Goal: Task Accomplishment & Management: Manage account settings

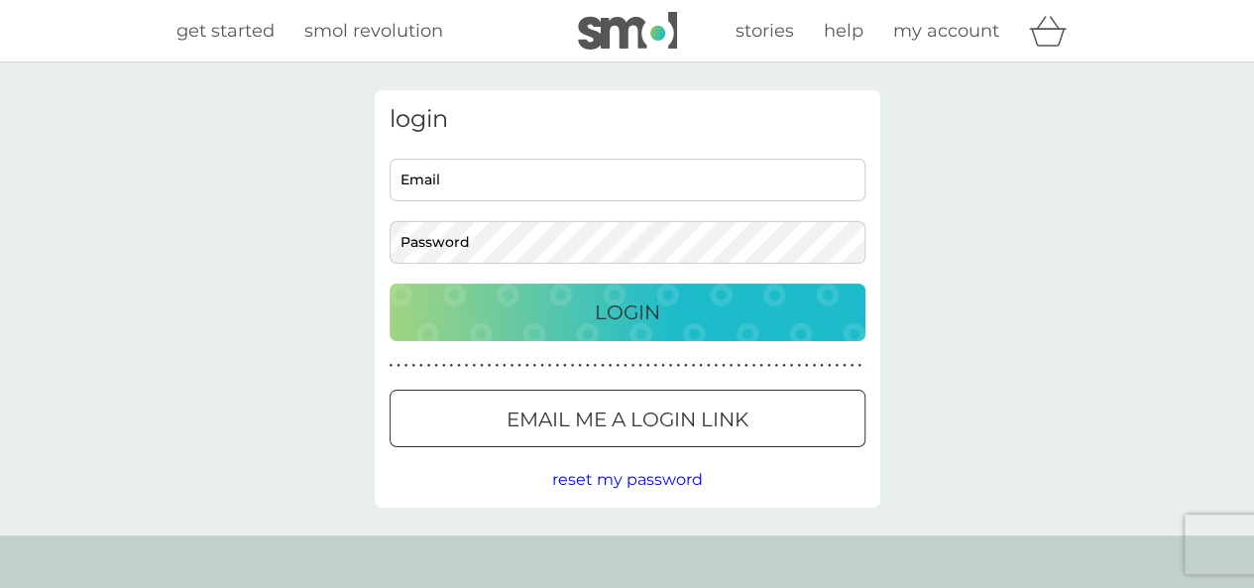
click at [512, 181] on input "Email" at bounding box center [628, 180] width 476 height 43
type input "jane.shearer69@gmail.com"
click at [586, 315] on div "Login" at bounding box center [627, 312] width 436 height 32
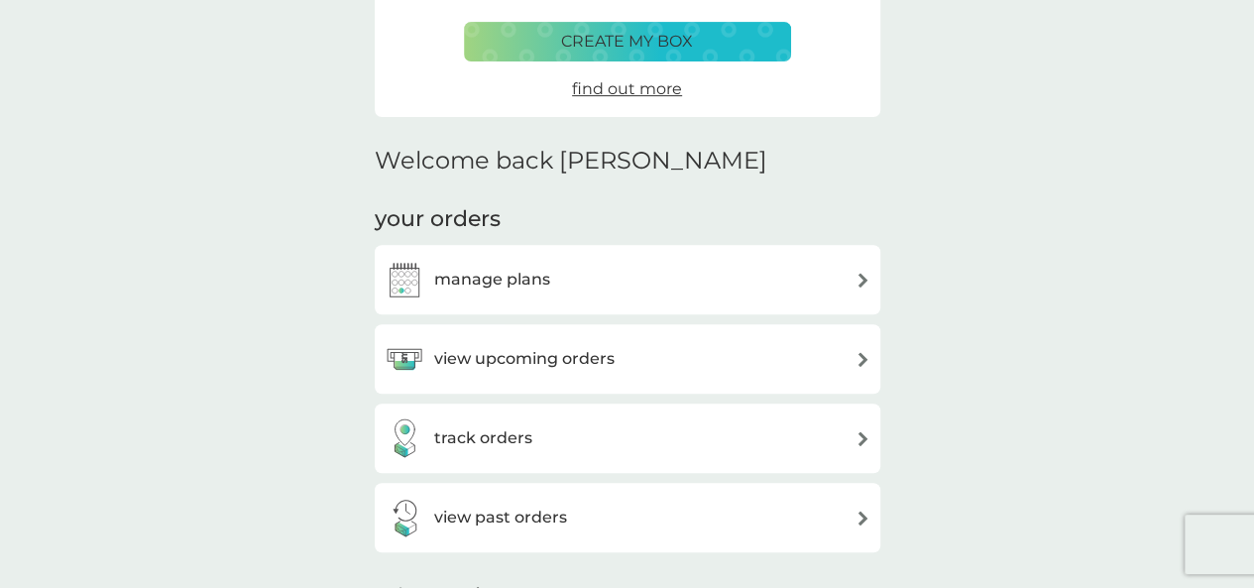
scroll to position [397, 0]
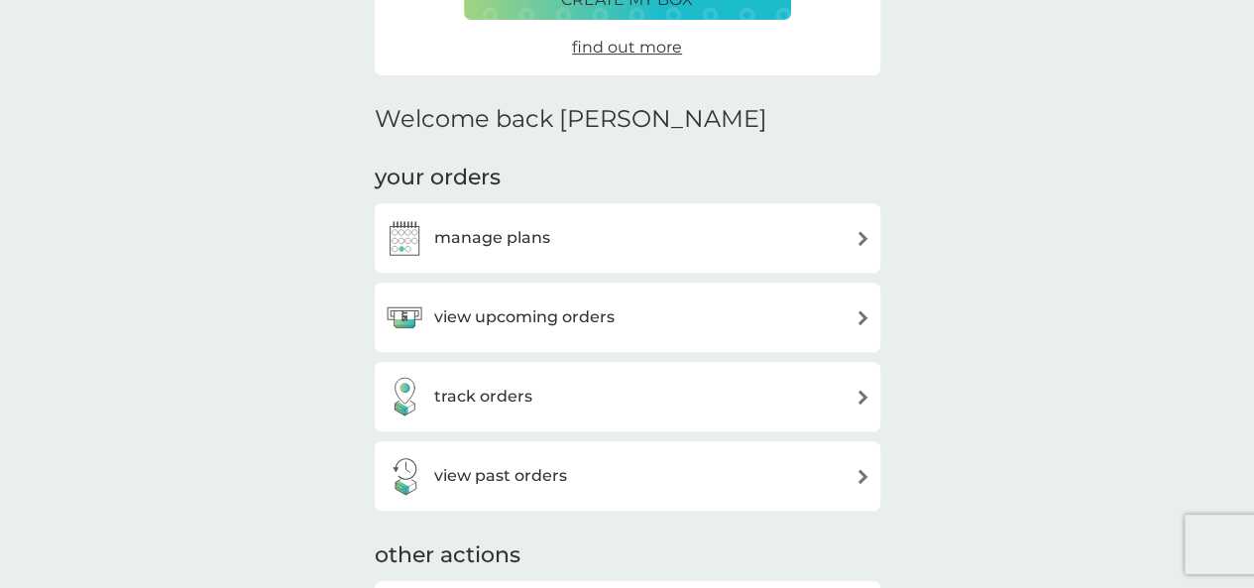
click at [521, 240] on h3 "manage plans" at bounding box center [492, 238] width 116 height 26
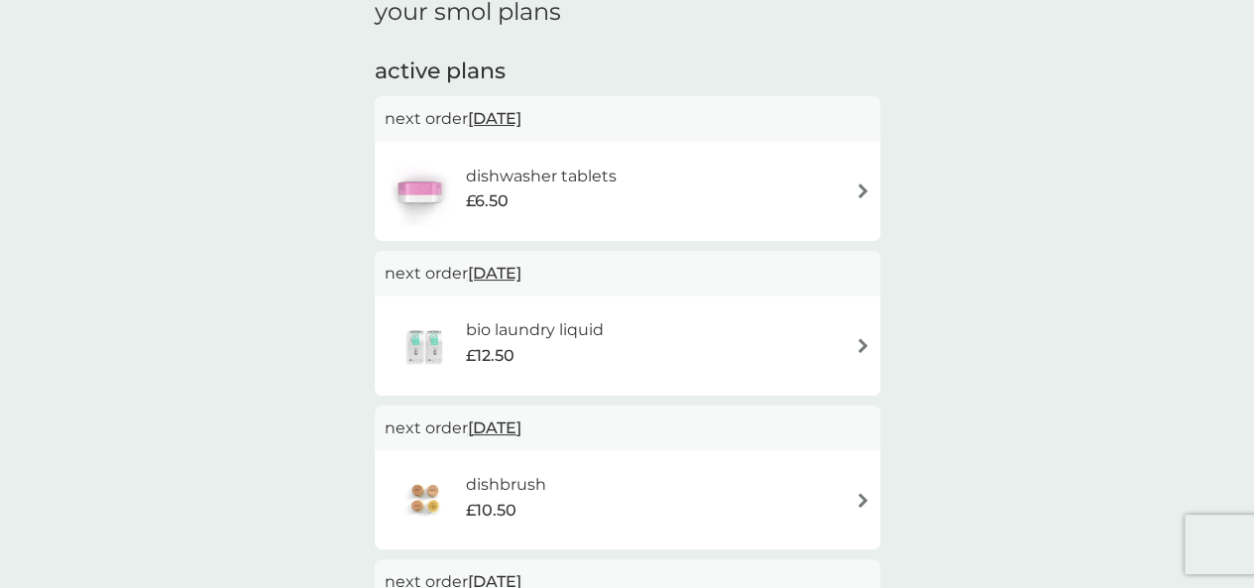
scroll to position [397, 0]
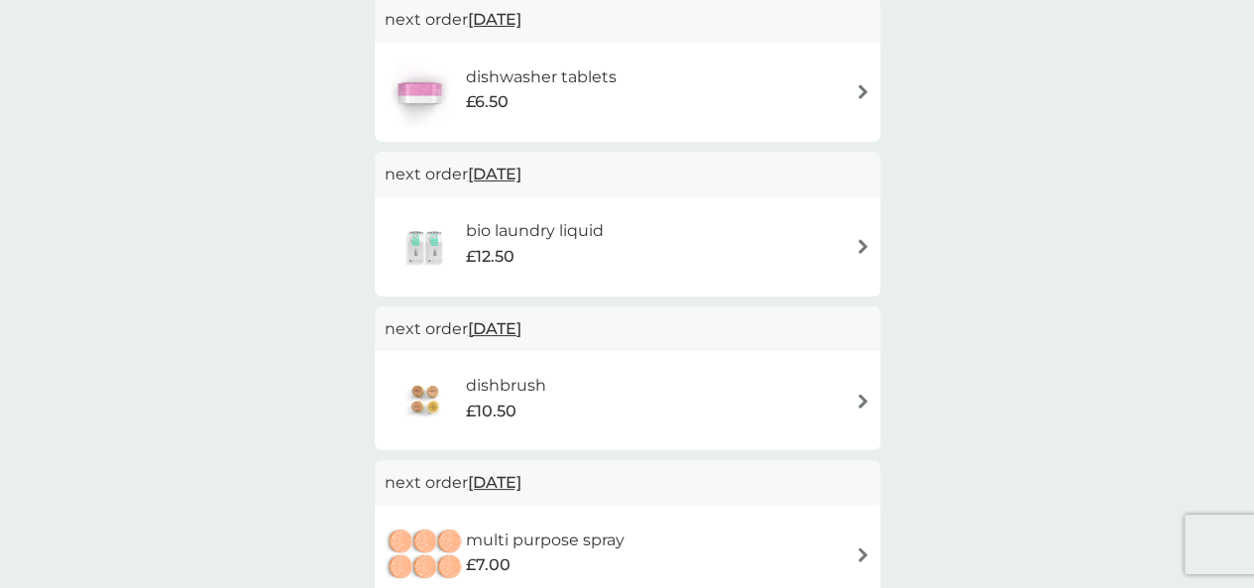
click at [710, 403] on div "dishbrush £10.50" at bounding box center [628, 400] width 486 height 69
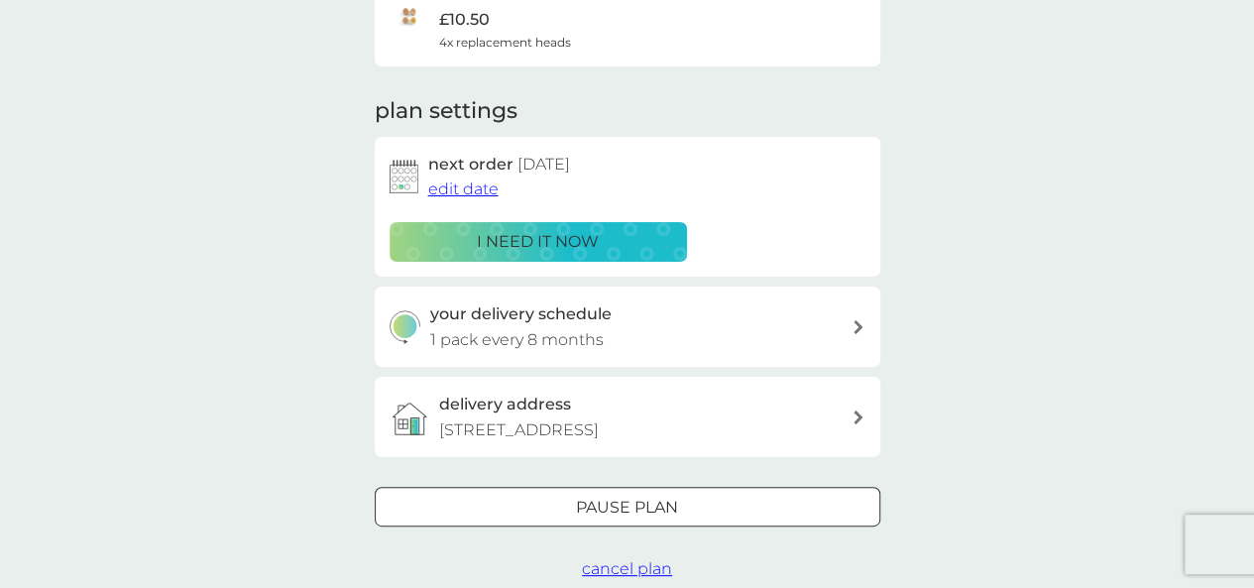
scroll to position [297, 0]
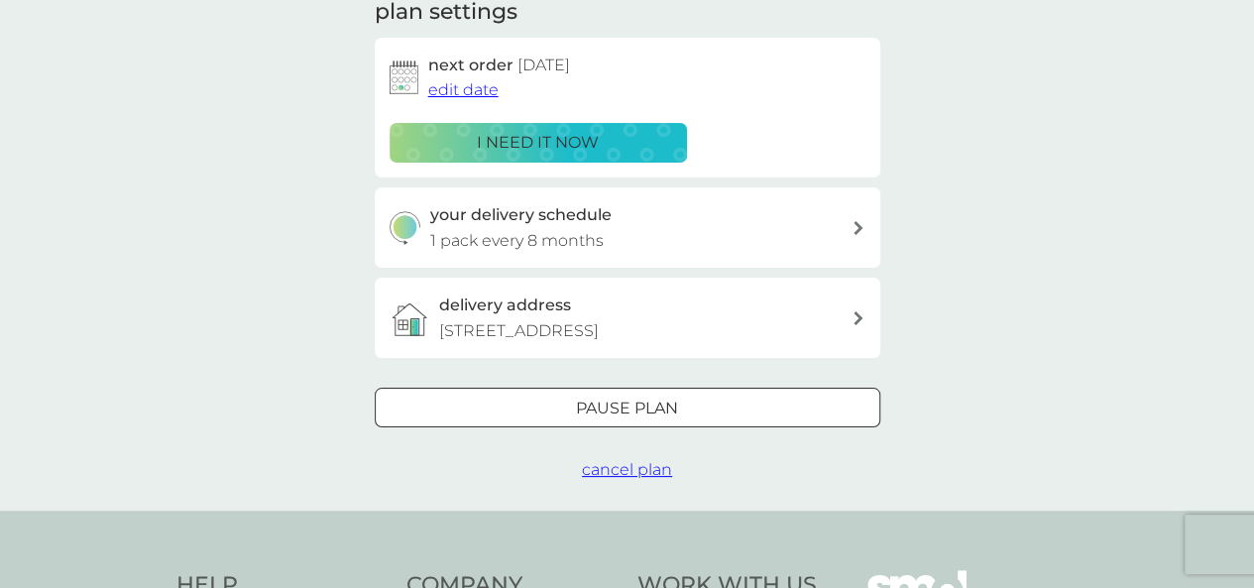
click at [596, 469] on span "cancel plan" at bounding box center [627, 469] width 90 height 19
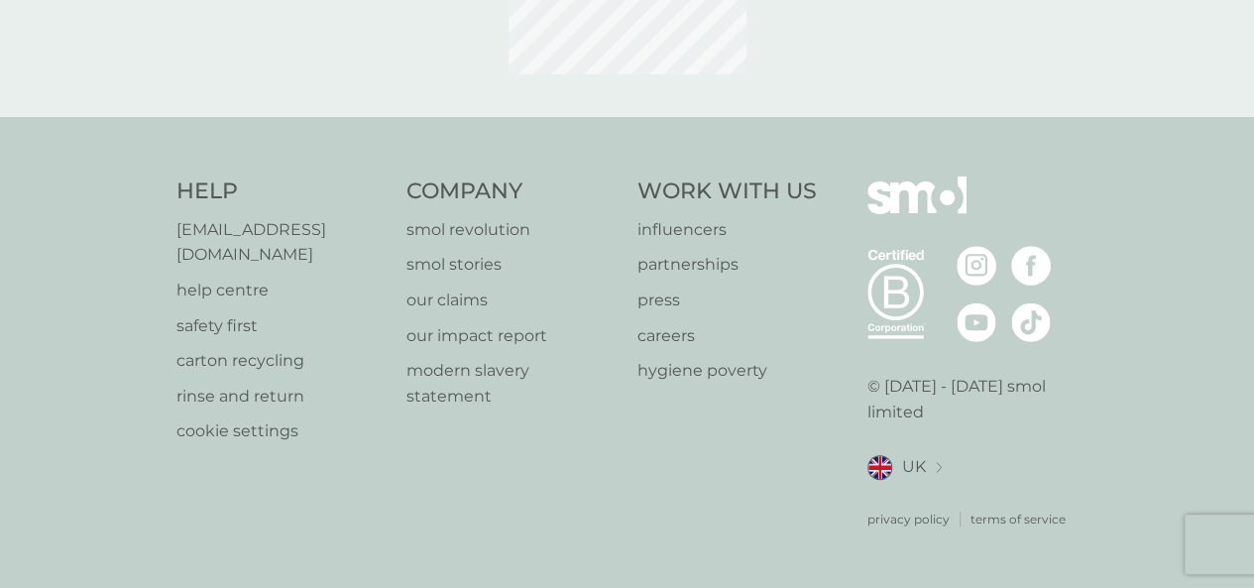
click at [596, 207] on h4 "Company" at bounding box center [512, 191] width 211 height 31
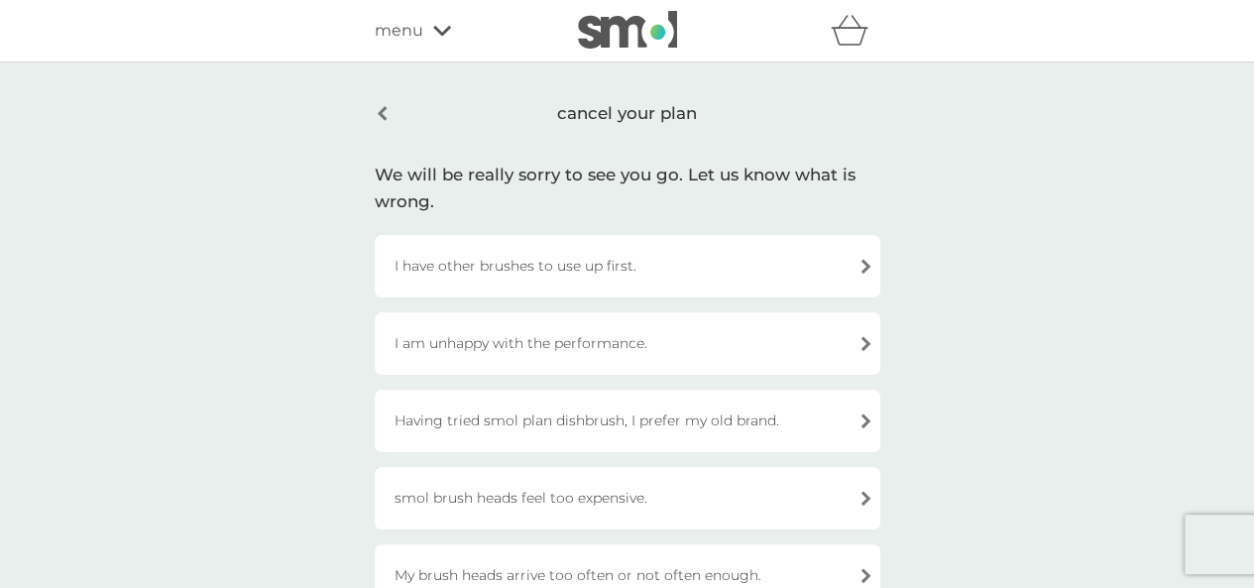
click at [383, 116] on div "cancel your plan" at bounding box center [628, 113] width 506 height 47
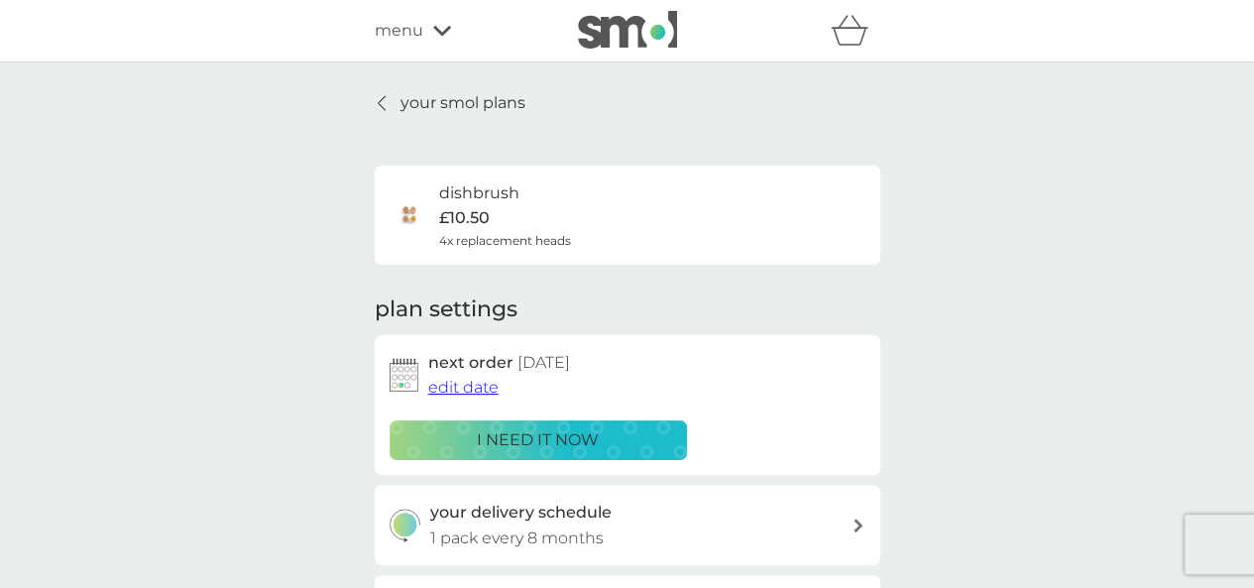
click at [383, 100] on icon at bounding box center [382, 103] width 8 height 16
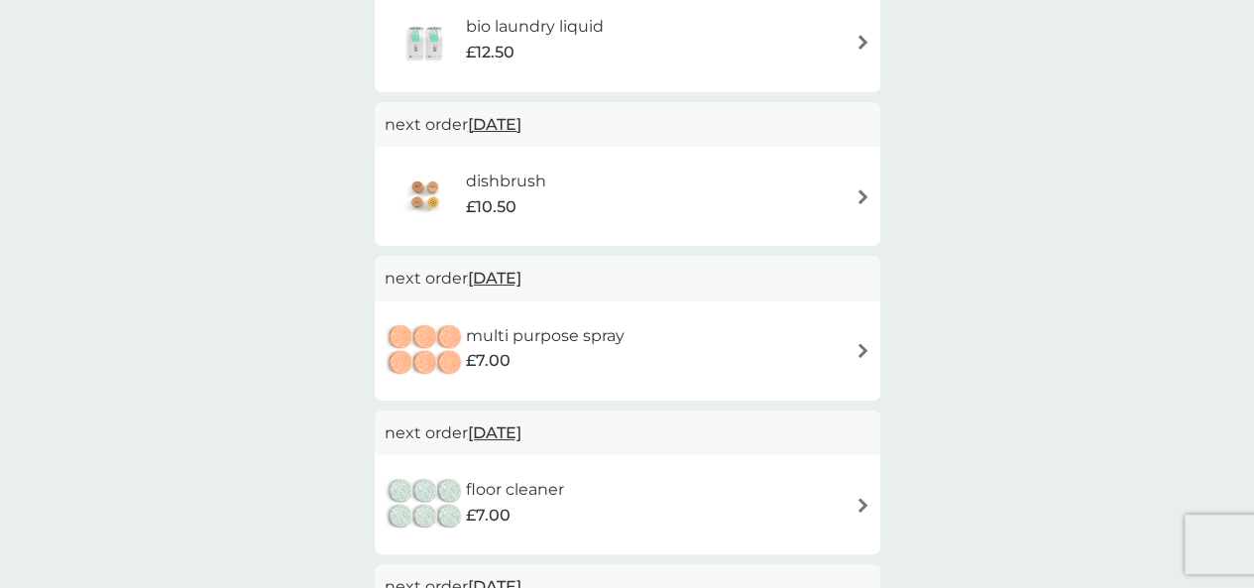
scroll to position [694, 0]
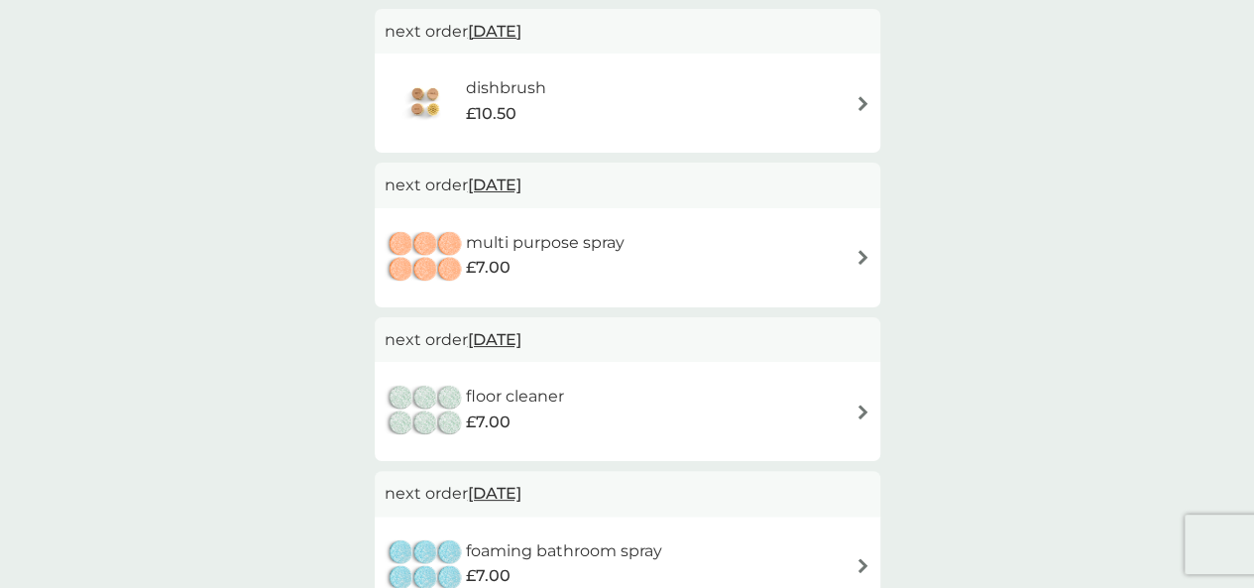
click at [569, 245] on h6 "multi purpose spray" at bounding box center [545, 243] width 159 height 26
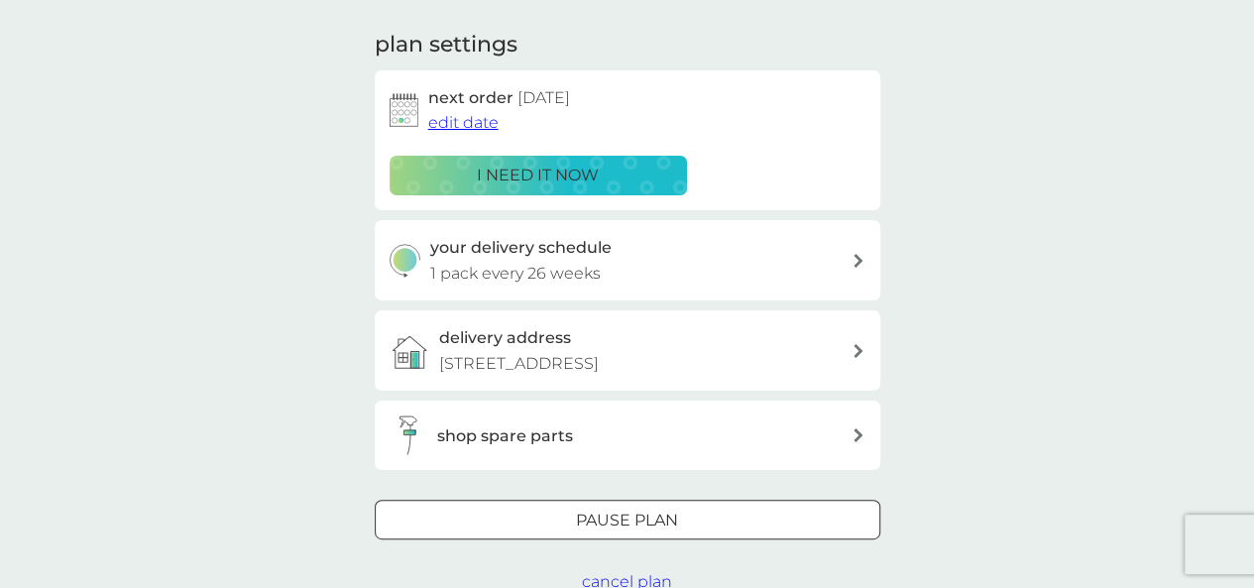
scroll to position [595, 0]
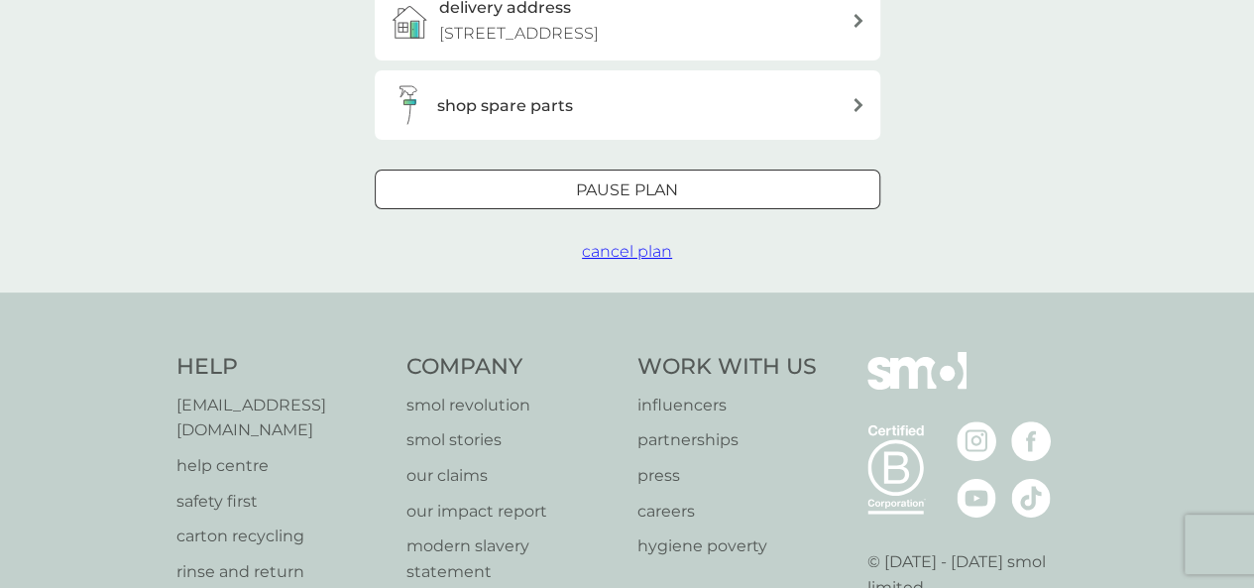
click at [633, 257] on span "cancel plan" at bounding box center [627, 251] width 90 height 19
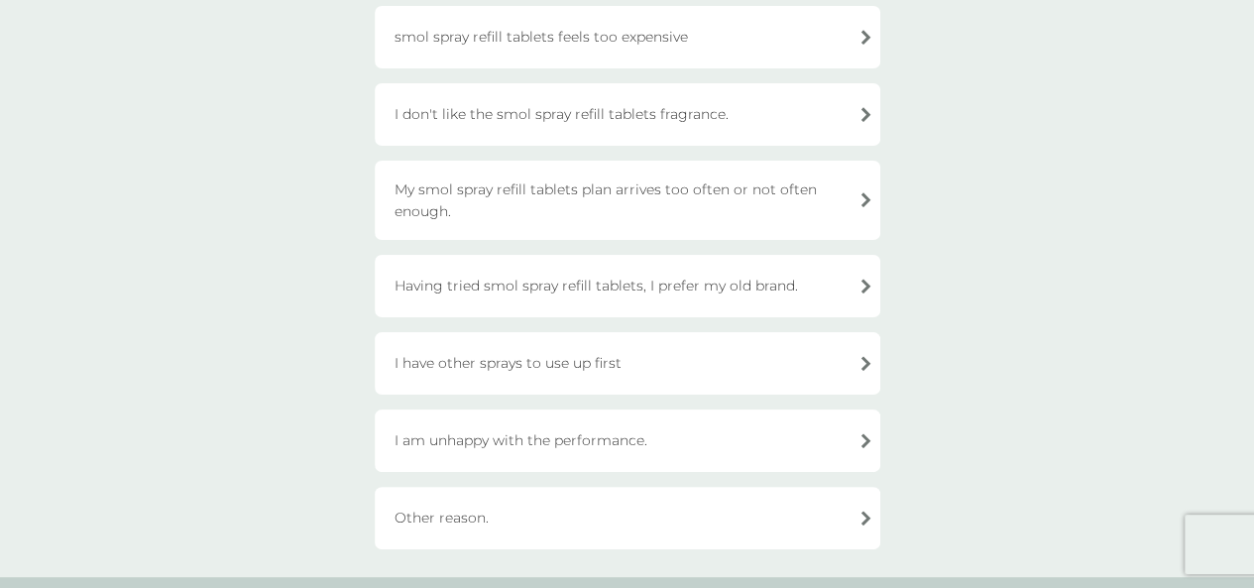
scroll to position [198, 0]
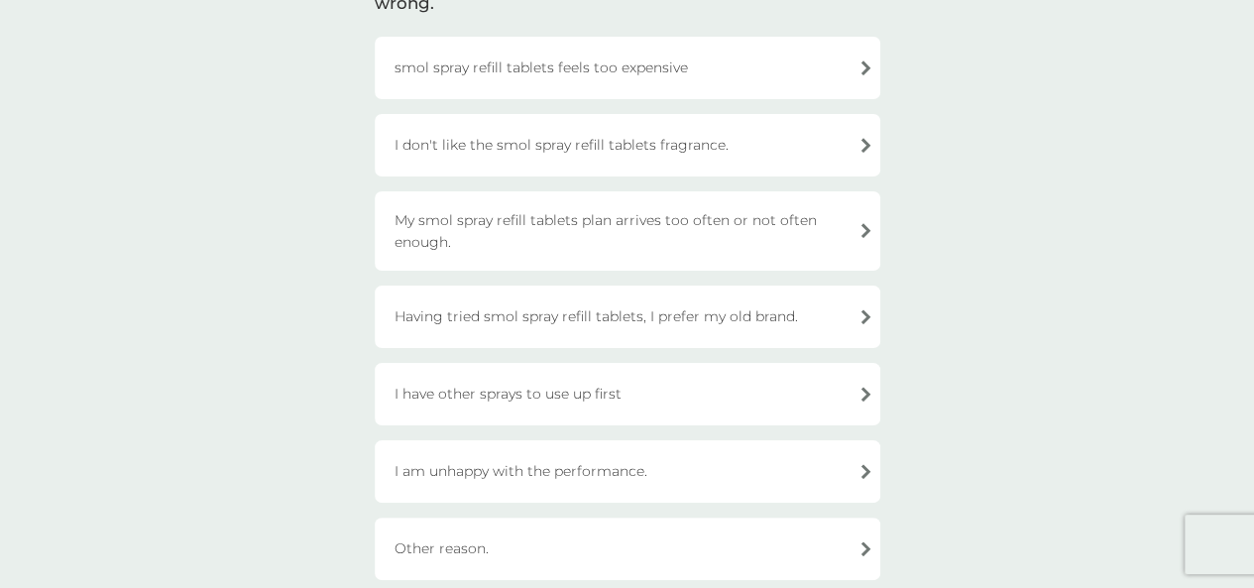
click at [681, 211] on div "My smol spray refill tablets plan arrives too often or not often enough." at bounding box center [628, 230] width 506 height 79
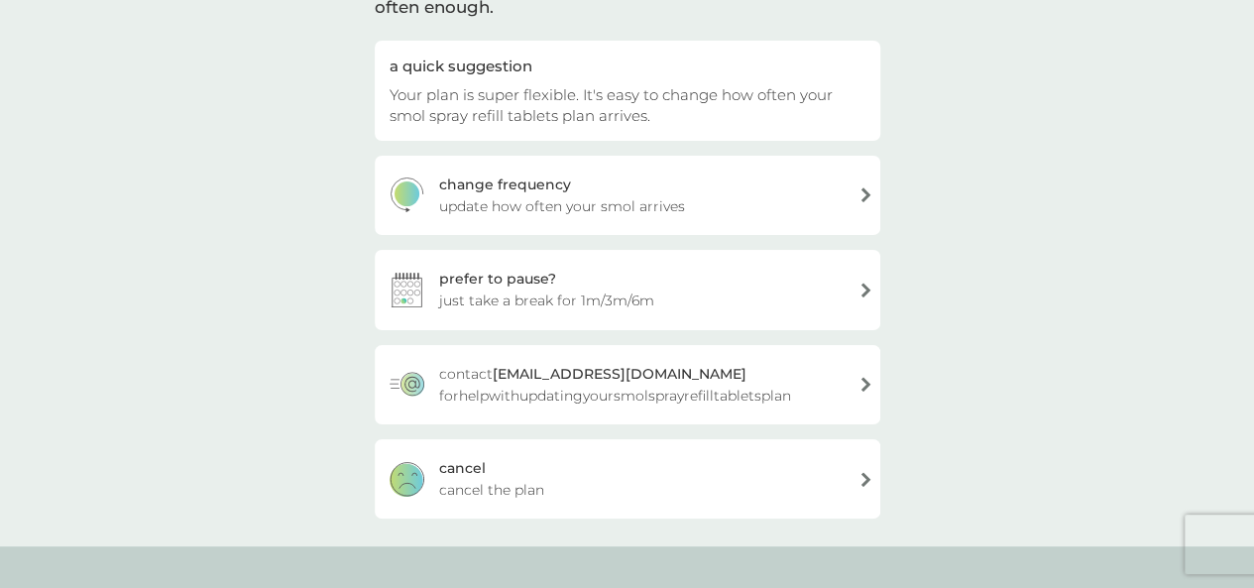
click at [538, 478] on div "[PERSON_NAME] the plan" at bounding box center [628, 478] width 506 height 79
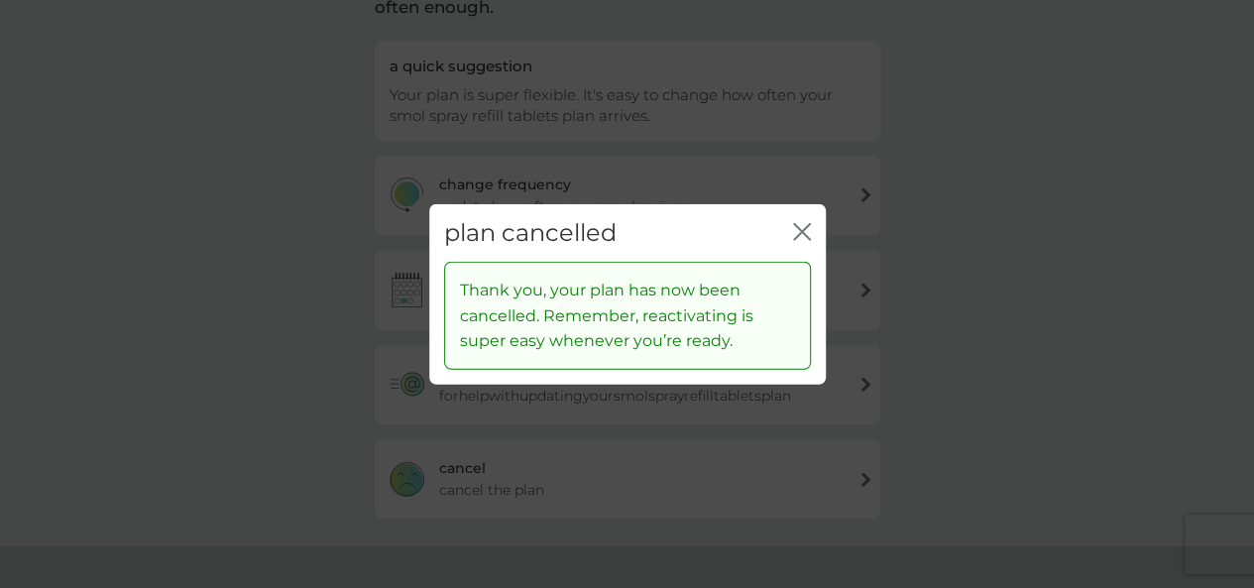
click at [806, 229] on icon "close" at bounding box center [802, 231] width 18 height 18
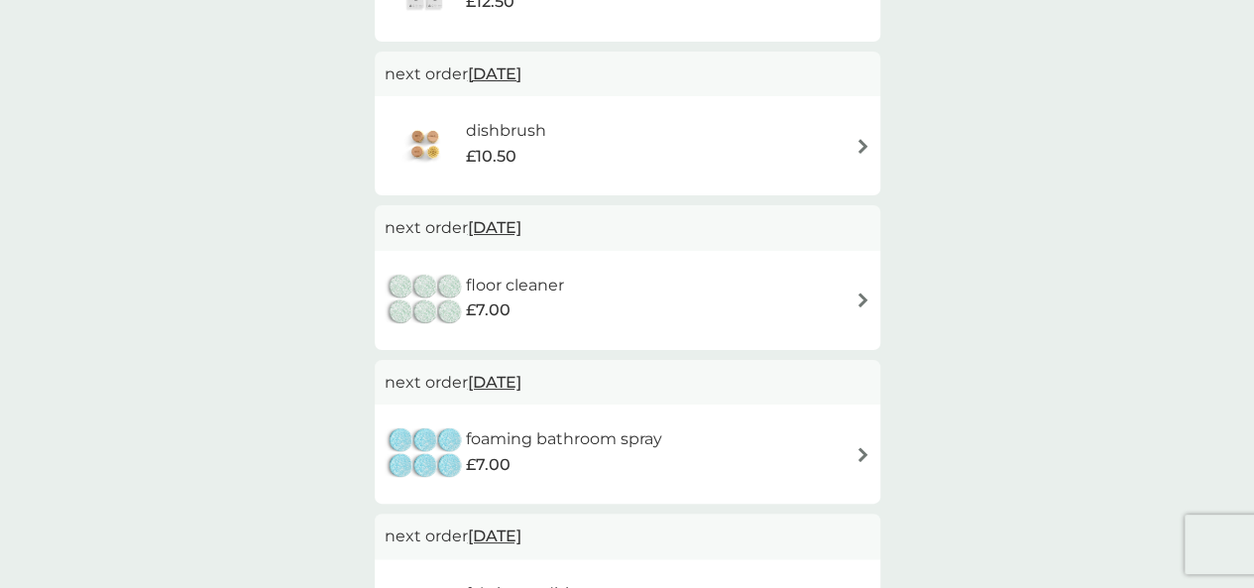
scroll to position [694, 0]
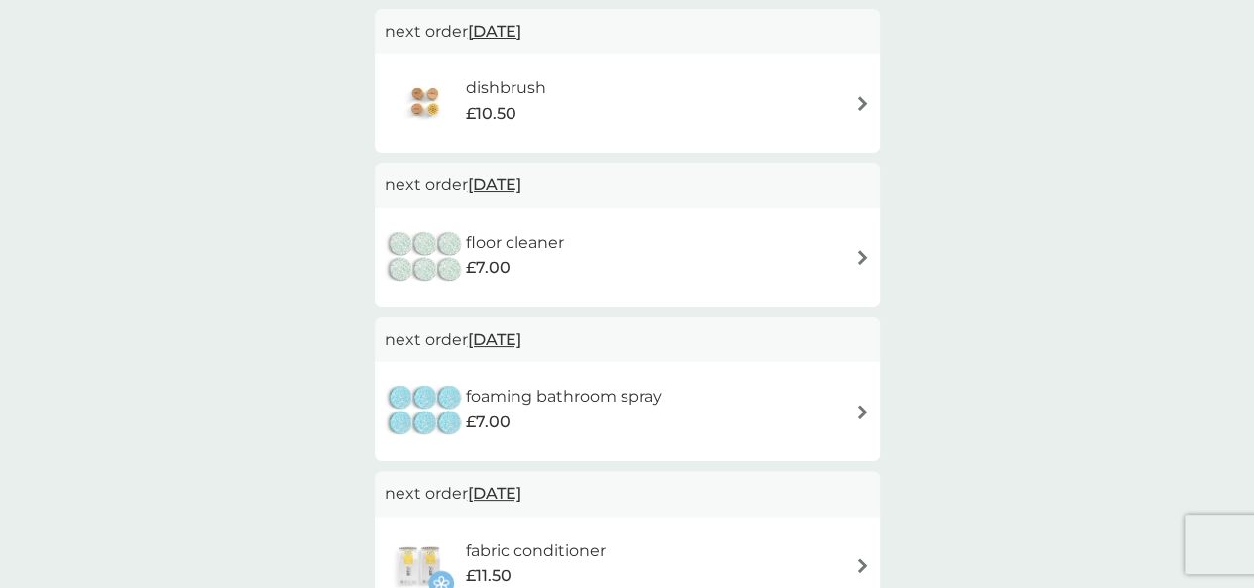
click at [599, 261] on div "floor cleaner £7.00" at bounding box center [628, 257] width 486 height 69
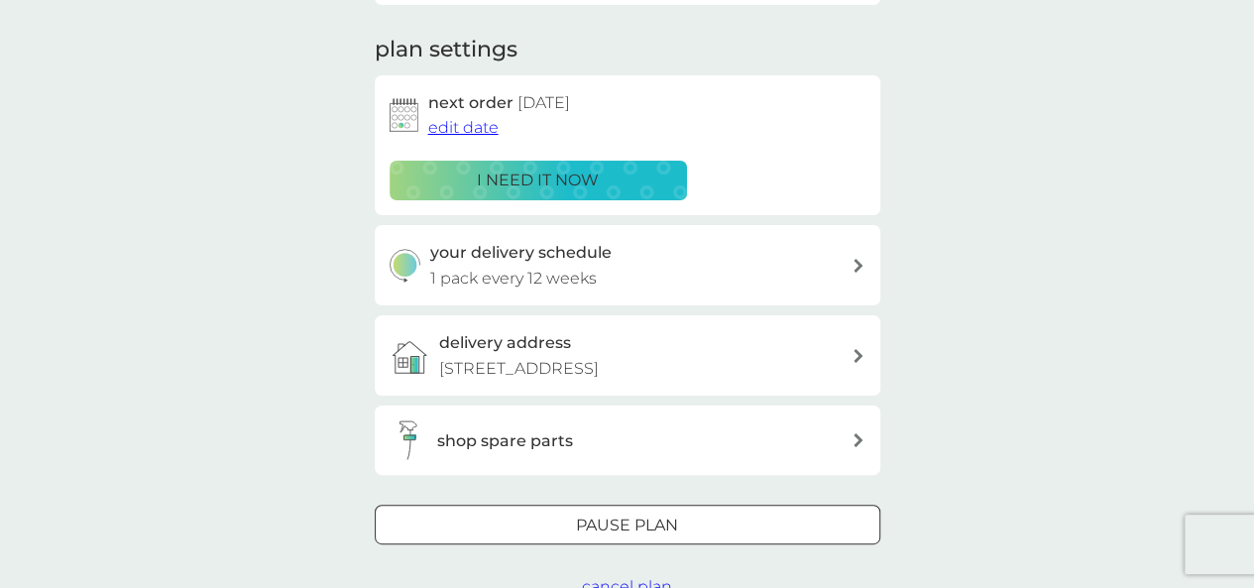
scroll to position [297, 0]
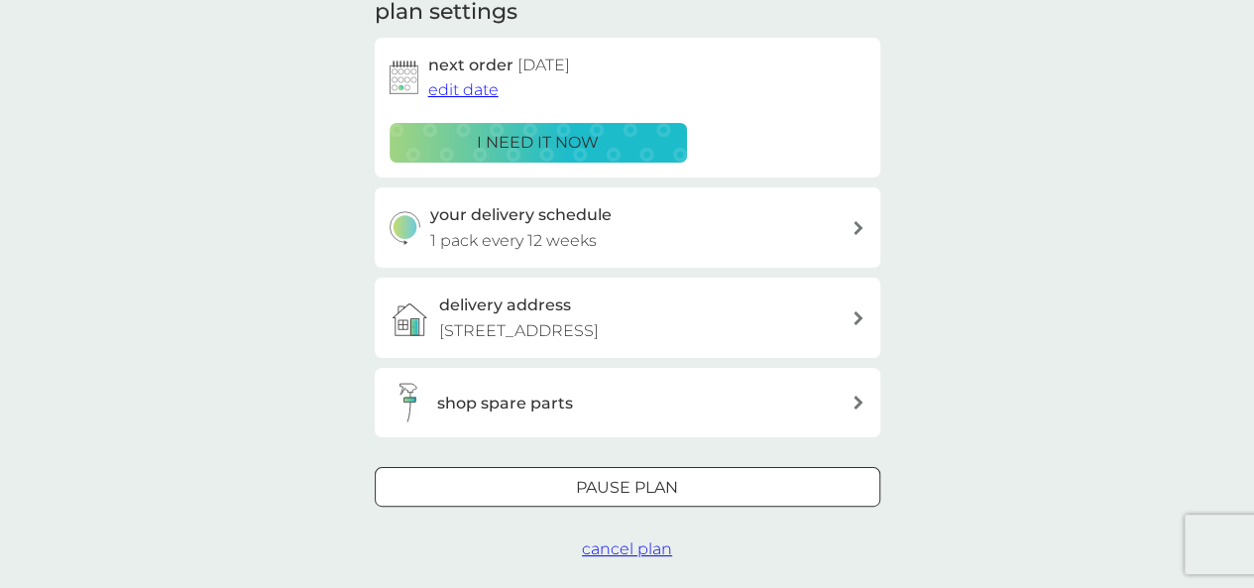
click at [631, 548] on span "cancel plan" at bounding box center [627, 548] width 90 height 19
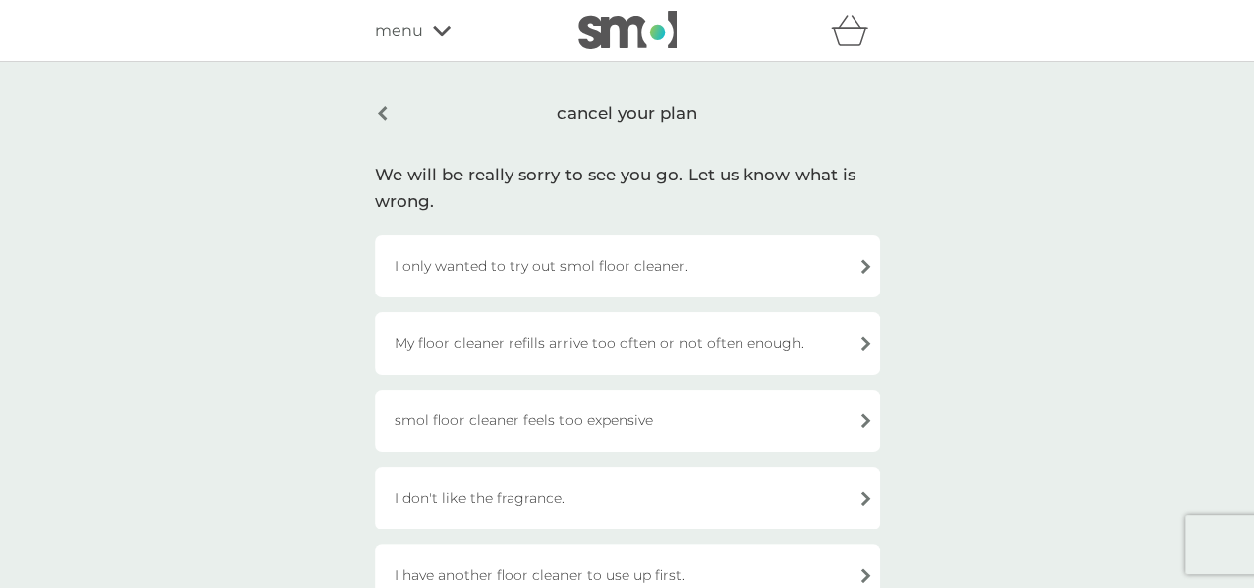
click at [652, 348] on div "My floor cleaner refills arrive too often or not often enough." at bounding box center [628, 343] width 506 height 62
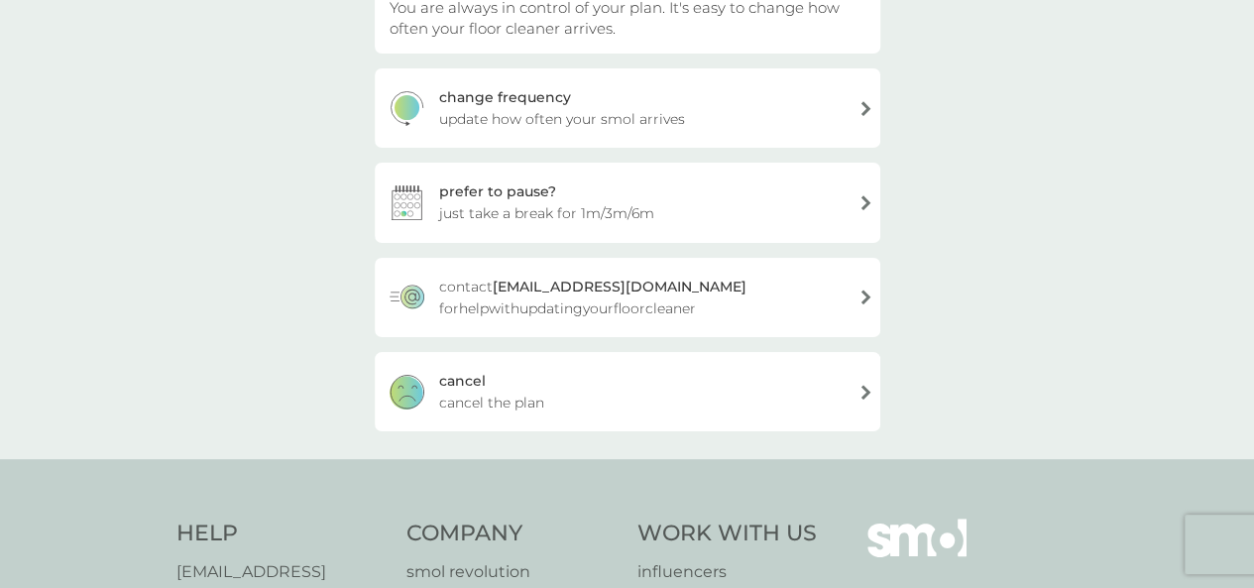
scroll to position [397, 0]
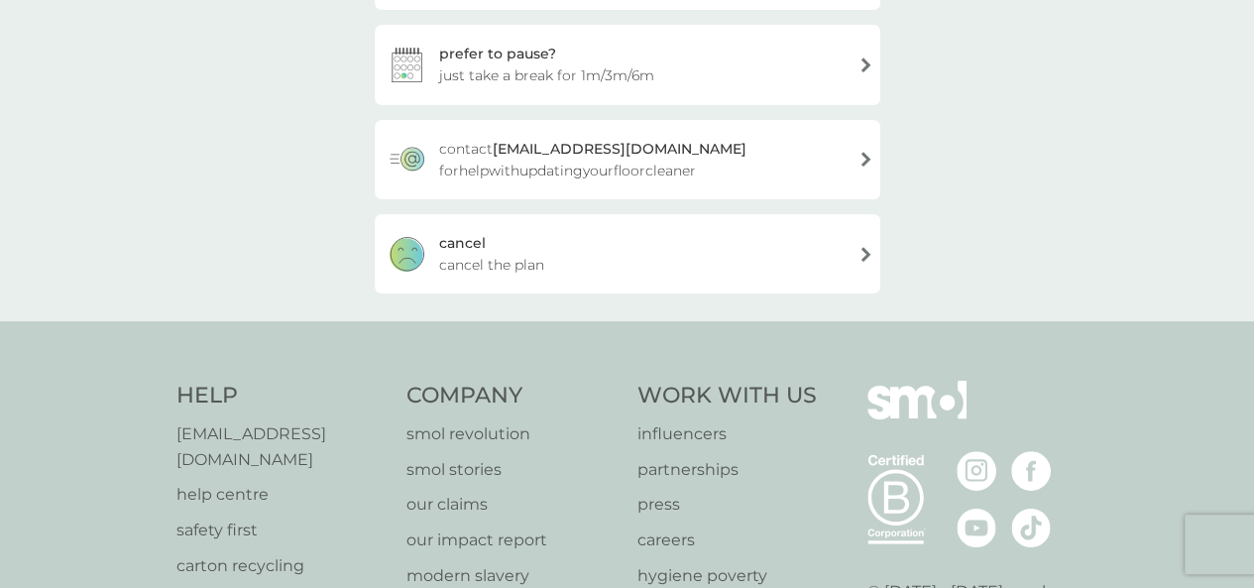
click at [530, 253] on div "[PERSON_NAME] the plan" at bounding box center [628, 253] width 506 height 79
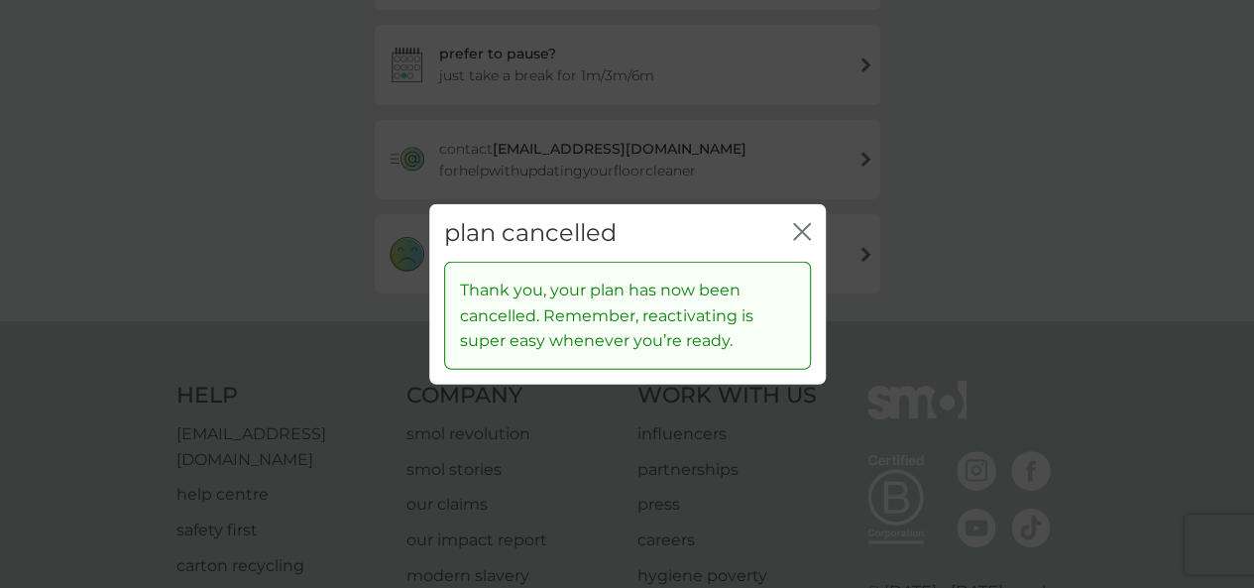
click at [804, 230] on icon "close" at bounding box center [802, 231] width 18 height 18
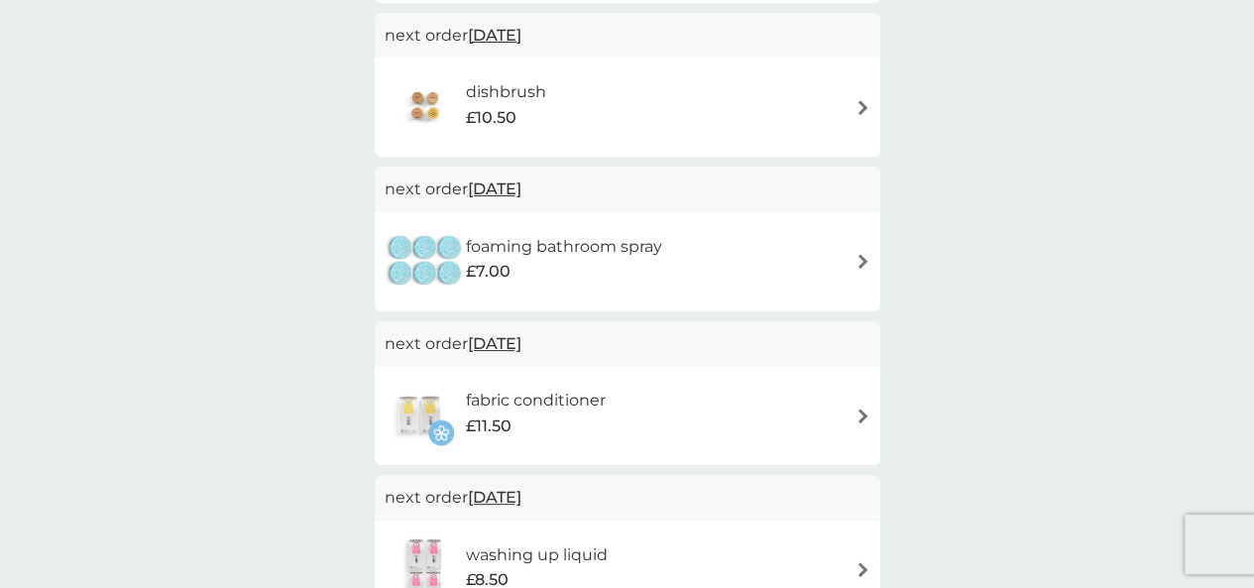
scroll to position [694, 0]
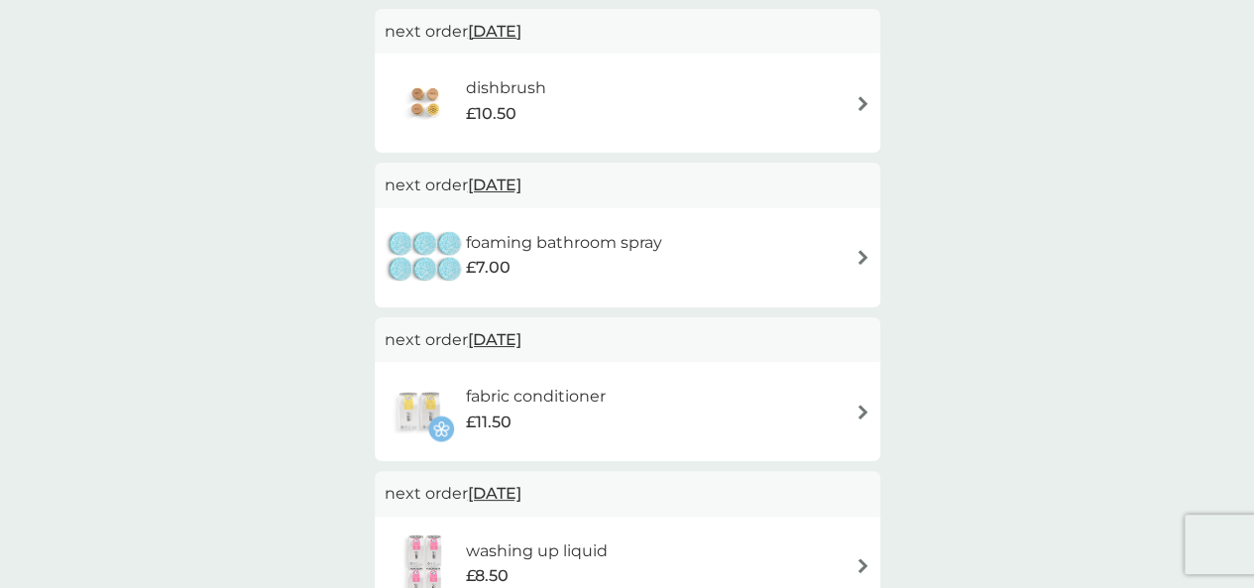
click at [639, 241] on h6 "foaming bathroom spray" at bounding box center [564, 243] width 196 height 26
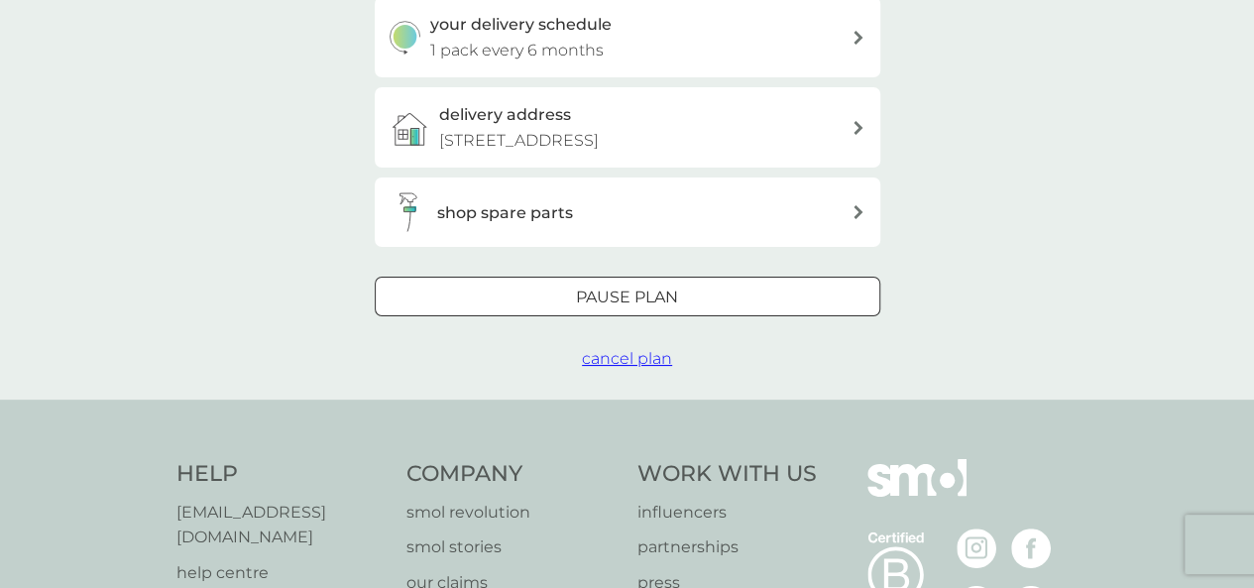
scroll to position [595, 0]
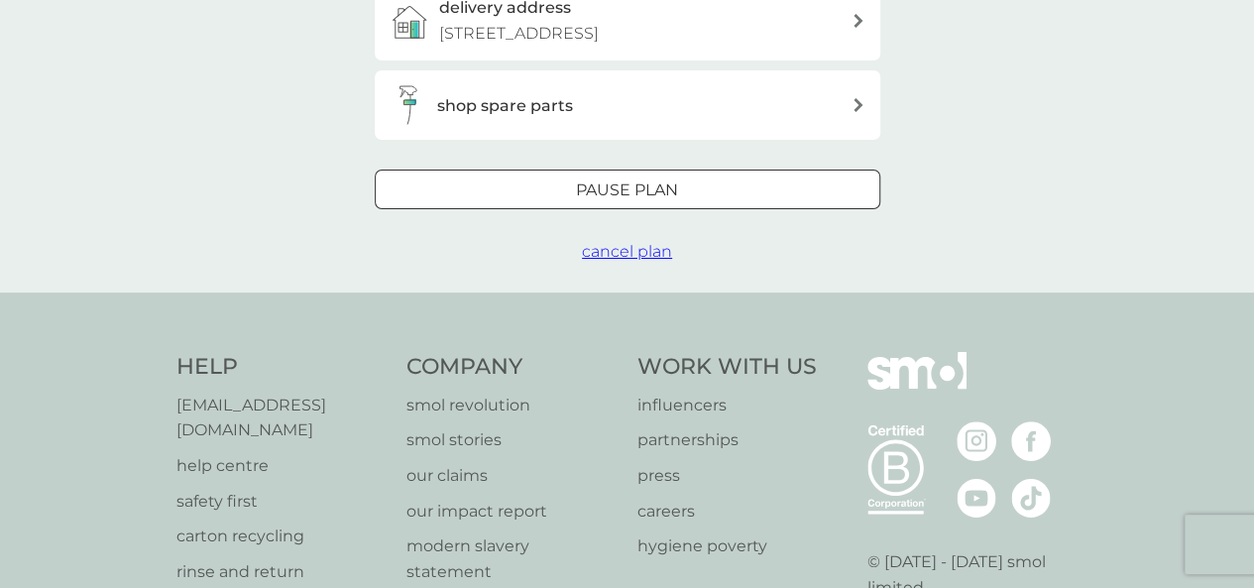
click at [644, 246] on span "cancel plan" at bounding box center [627, 251] width 90 height 19
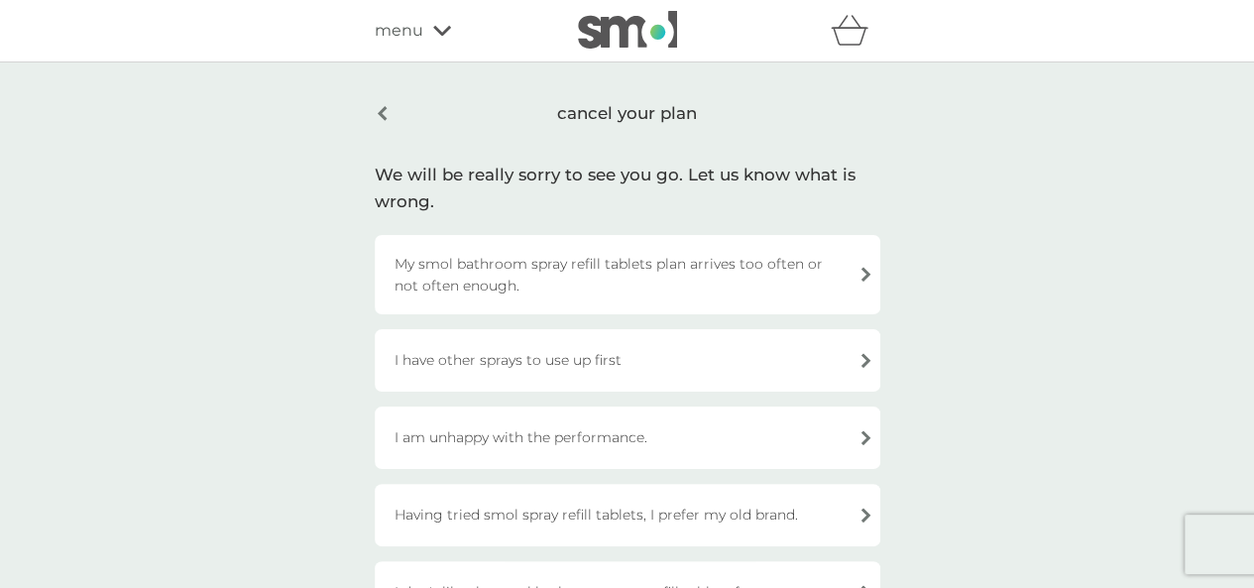
click at [613, 356] on div "I have other sprays to use up first" at bounding box center [628, 360] width 506 height 62
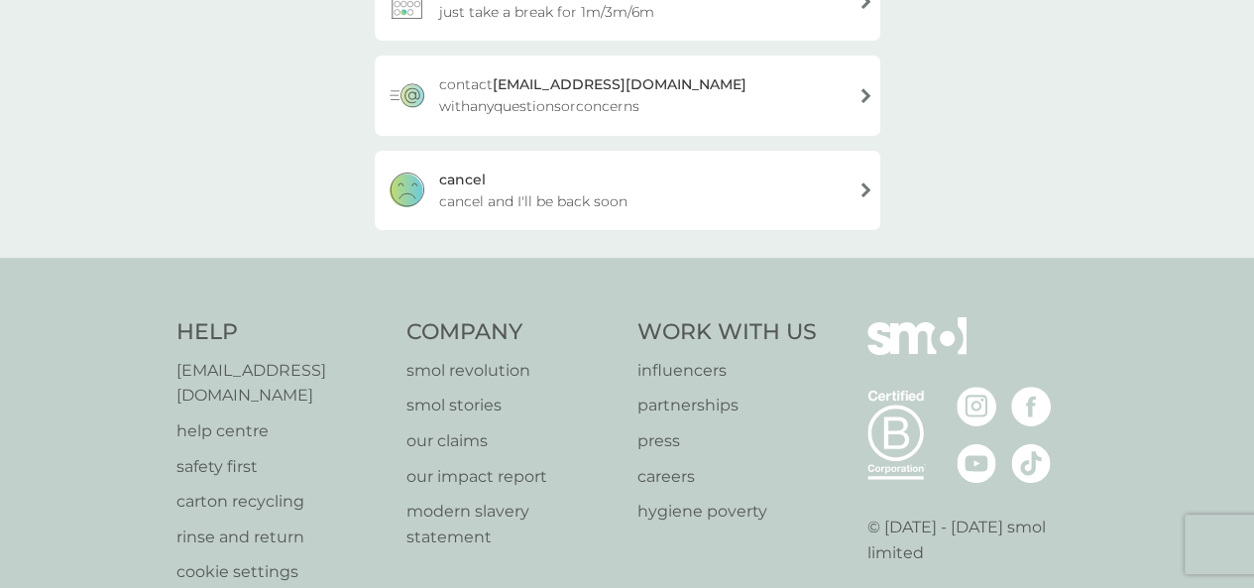
scroll to position [397, 0]
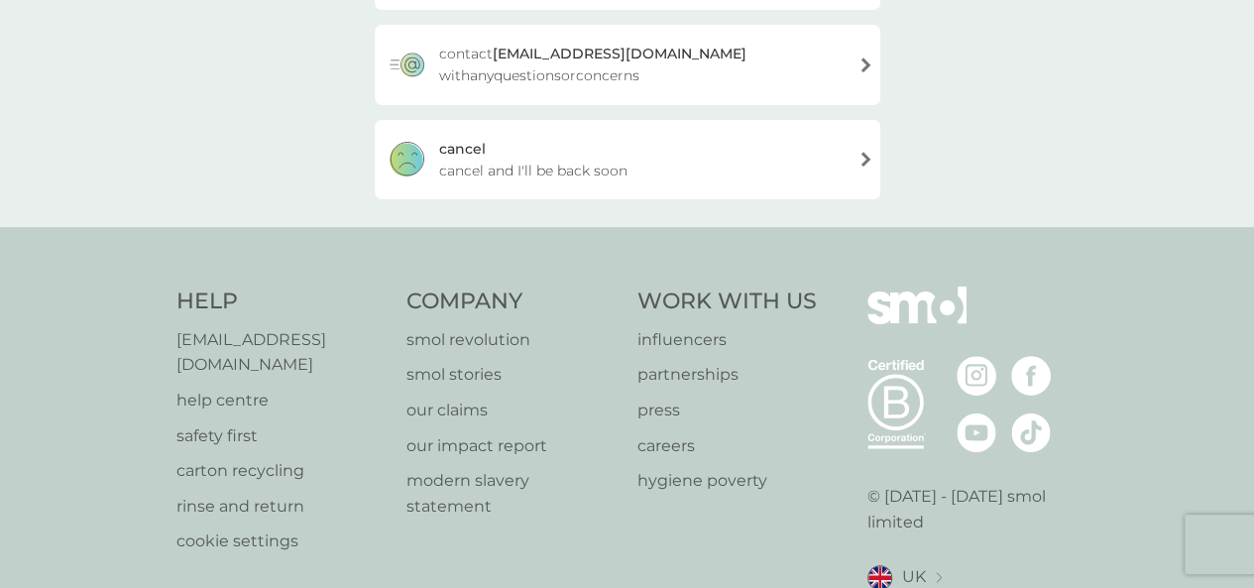
click at [577, 150] on div "[PERSON_NAME] and I'll be back soon" at bounding box center [628, 159] width 506 height 79
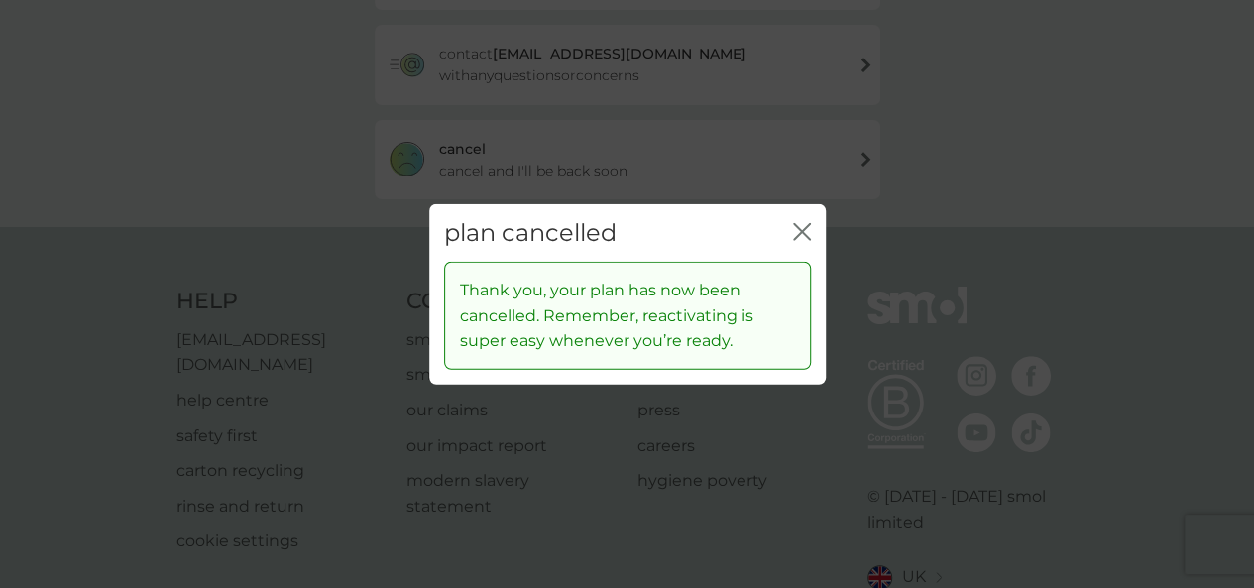
click at [802, 231] on icon "close" at bounding box center [806, 231] width 8 height 16
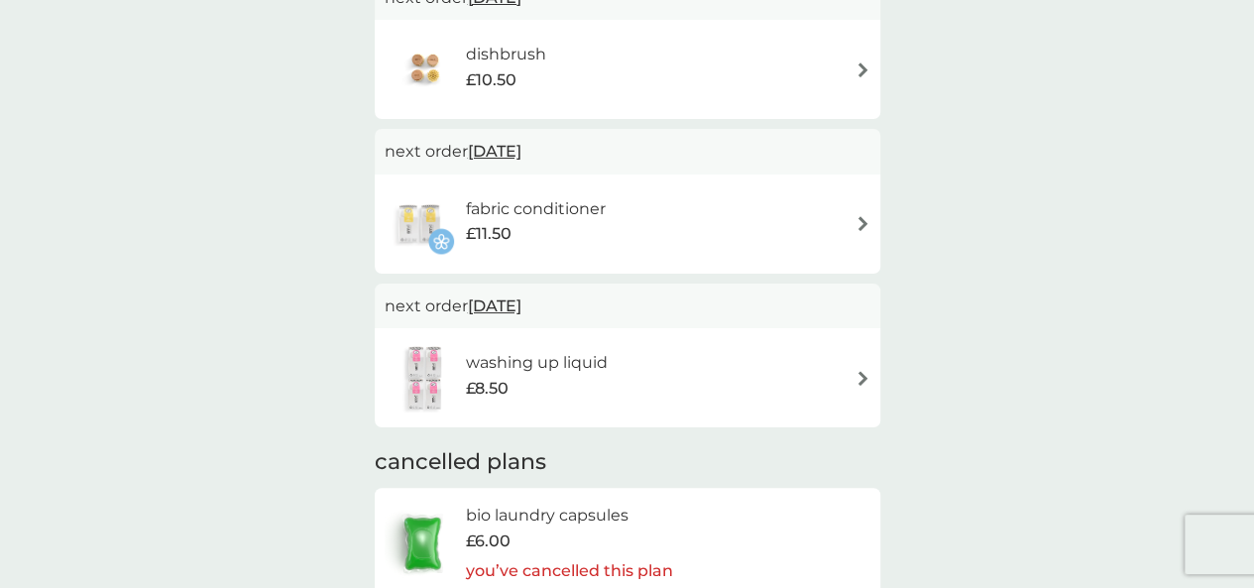
scroll to position [793, 0]
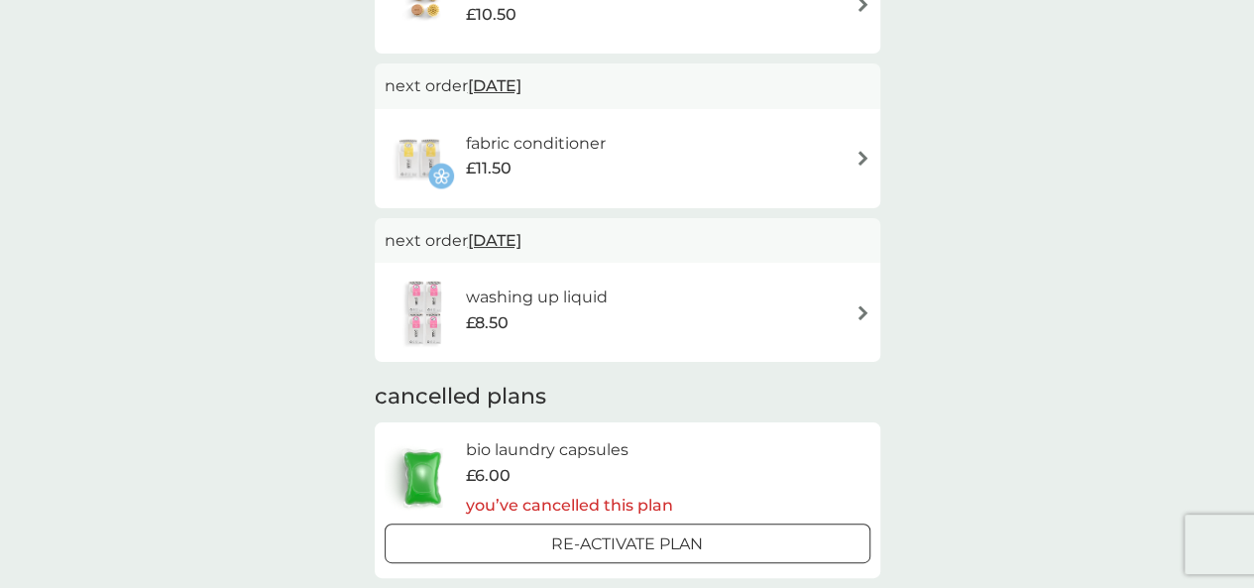
click at [629, 285] on div "washing up liquid £8.50" at bounding box center [628, 312] width 486 height 69
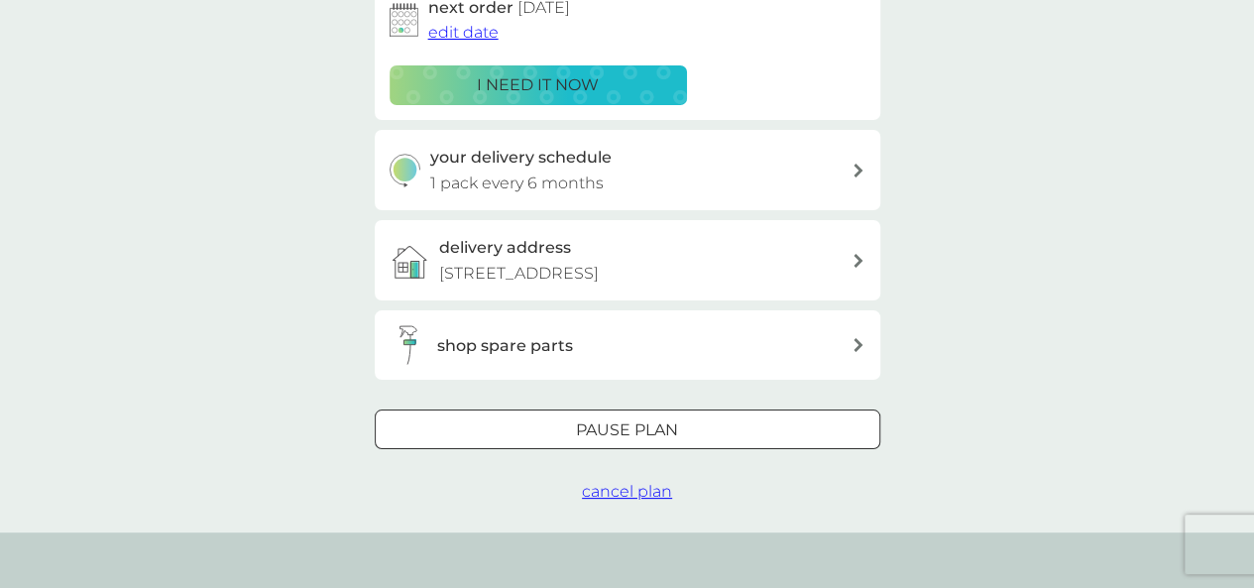
scroll to position [496, 0]
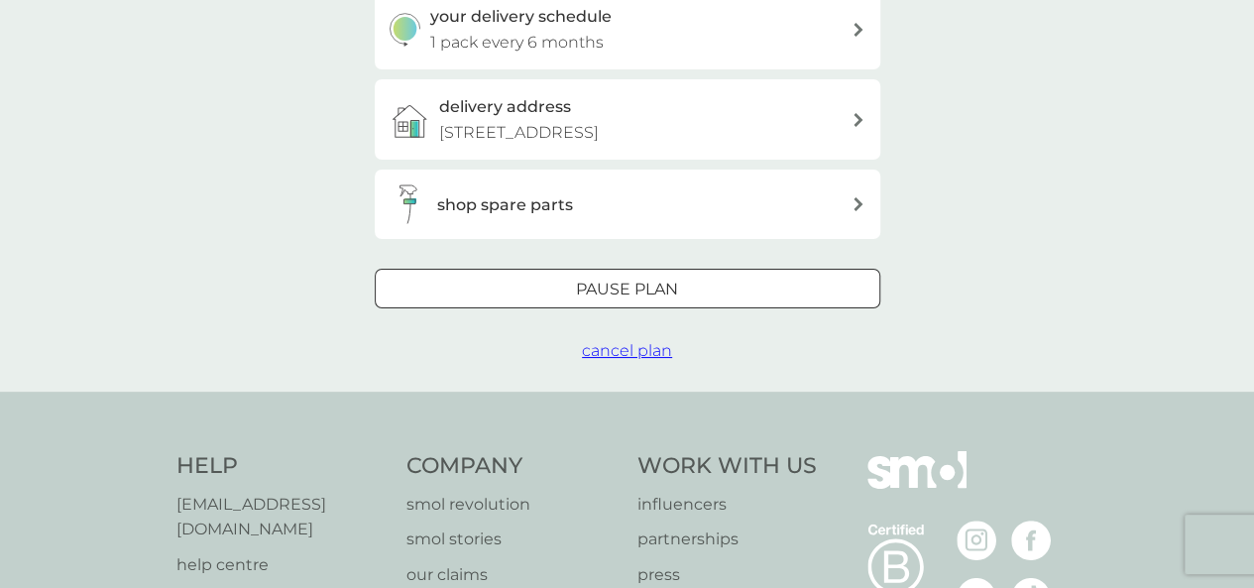
click at [627, 356] on span "cancel plan" at bounding box center [627, 350] width 90 height 19
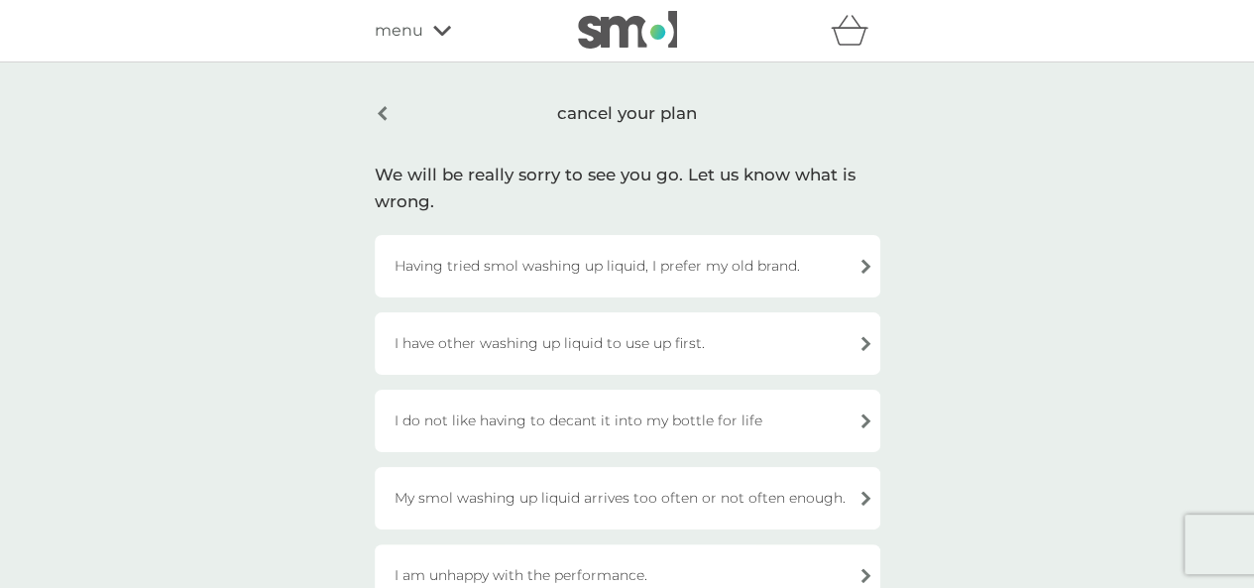
click at [627, 344] on div "I have other washing up liquid to use up first." at bounding box center [628, 343] width 506 height 62
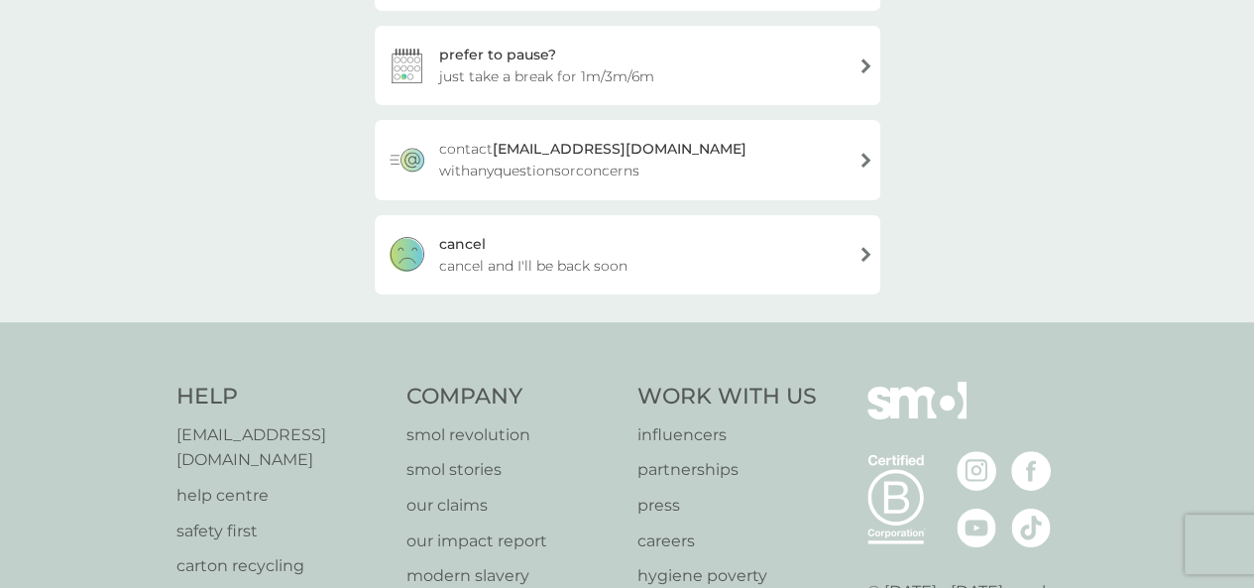
scroll to position [481, 0]
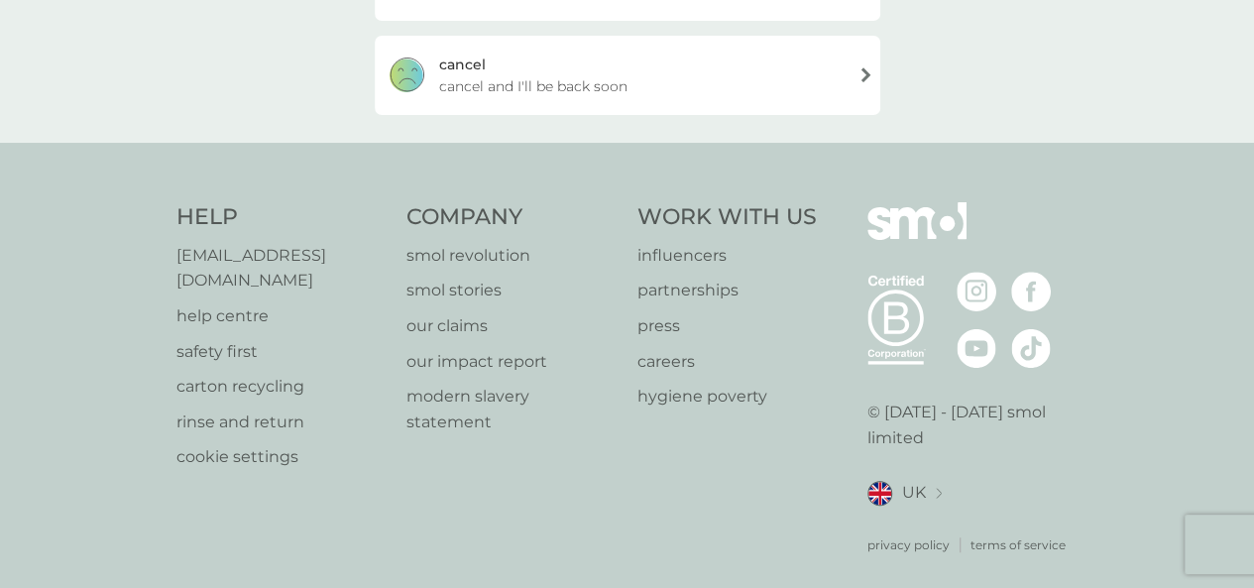
click at [575, 94] on span "cancel and I'll be back soon" at bounding box center [533, 86] width 188 height 22
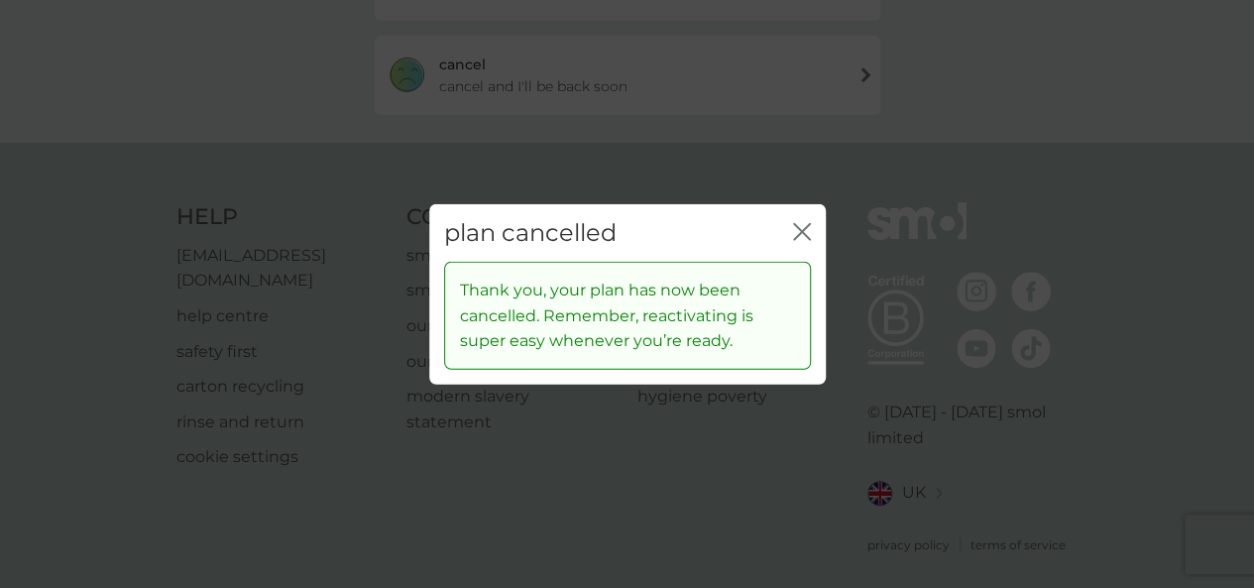
click at [796, 233] on icon "close" at bounding box center [802, 231] width 18 height 18
